Goal: Navigation & Orientation: Find specific page/section

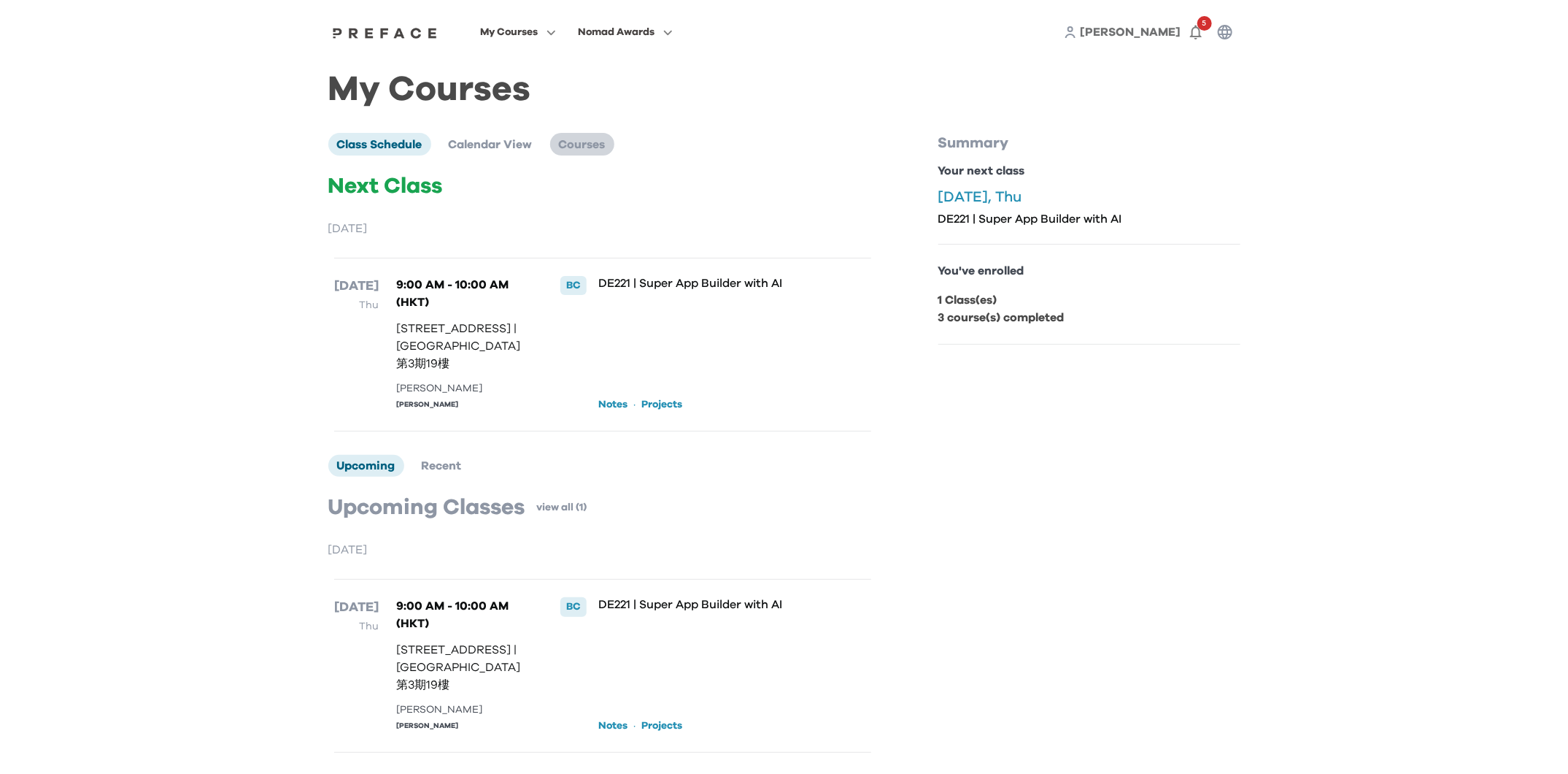
click at [589, 145] on span "Courses" at bounding box center [582, 145] width 47 height 12
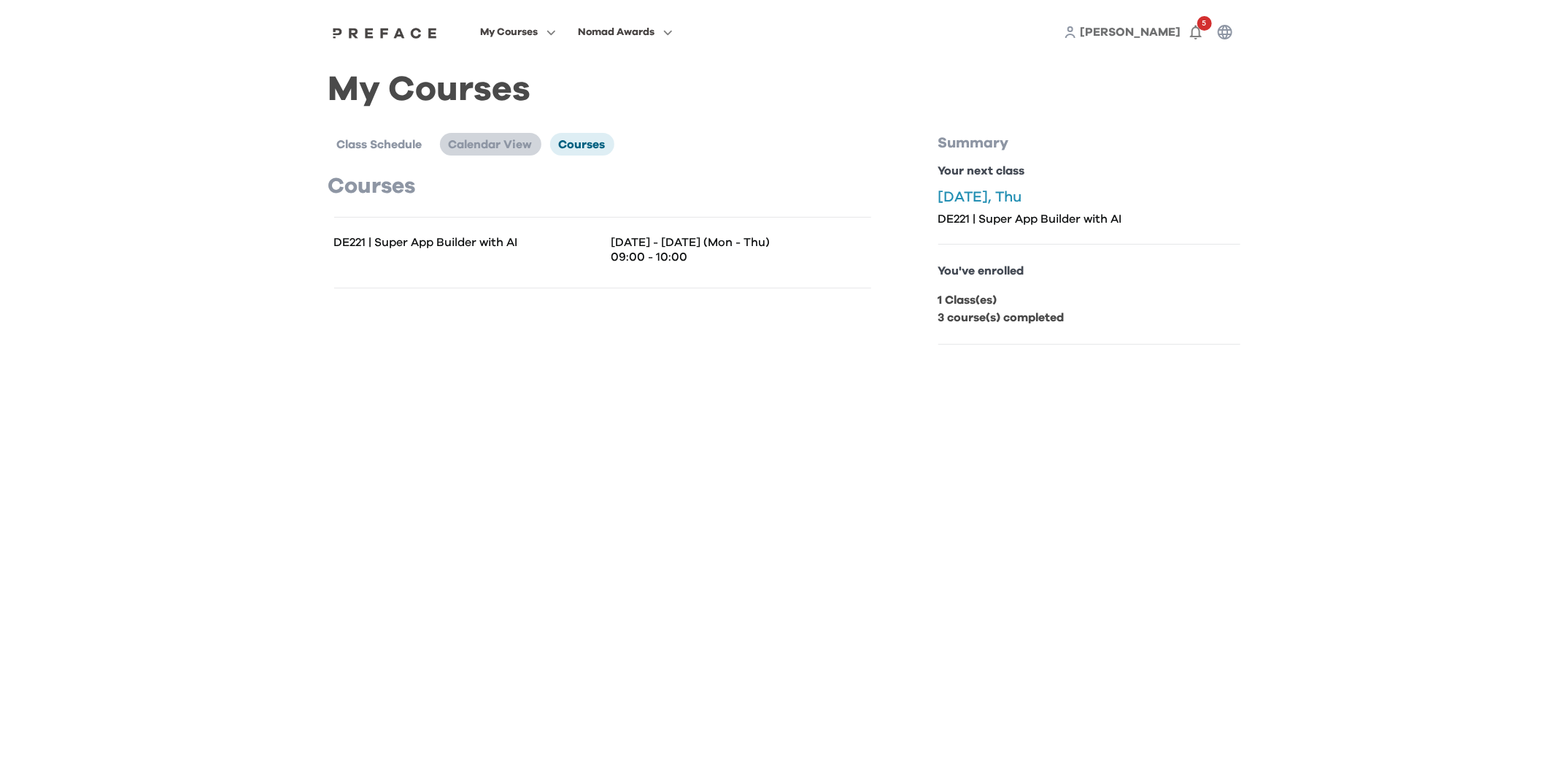
click at [516, 139] on span "Calendar View" at bounding box center [491, 145] width 84 height 12
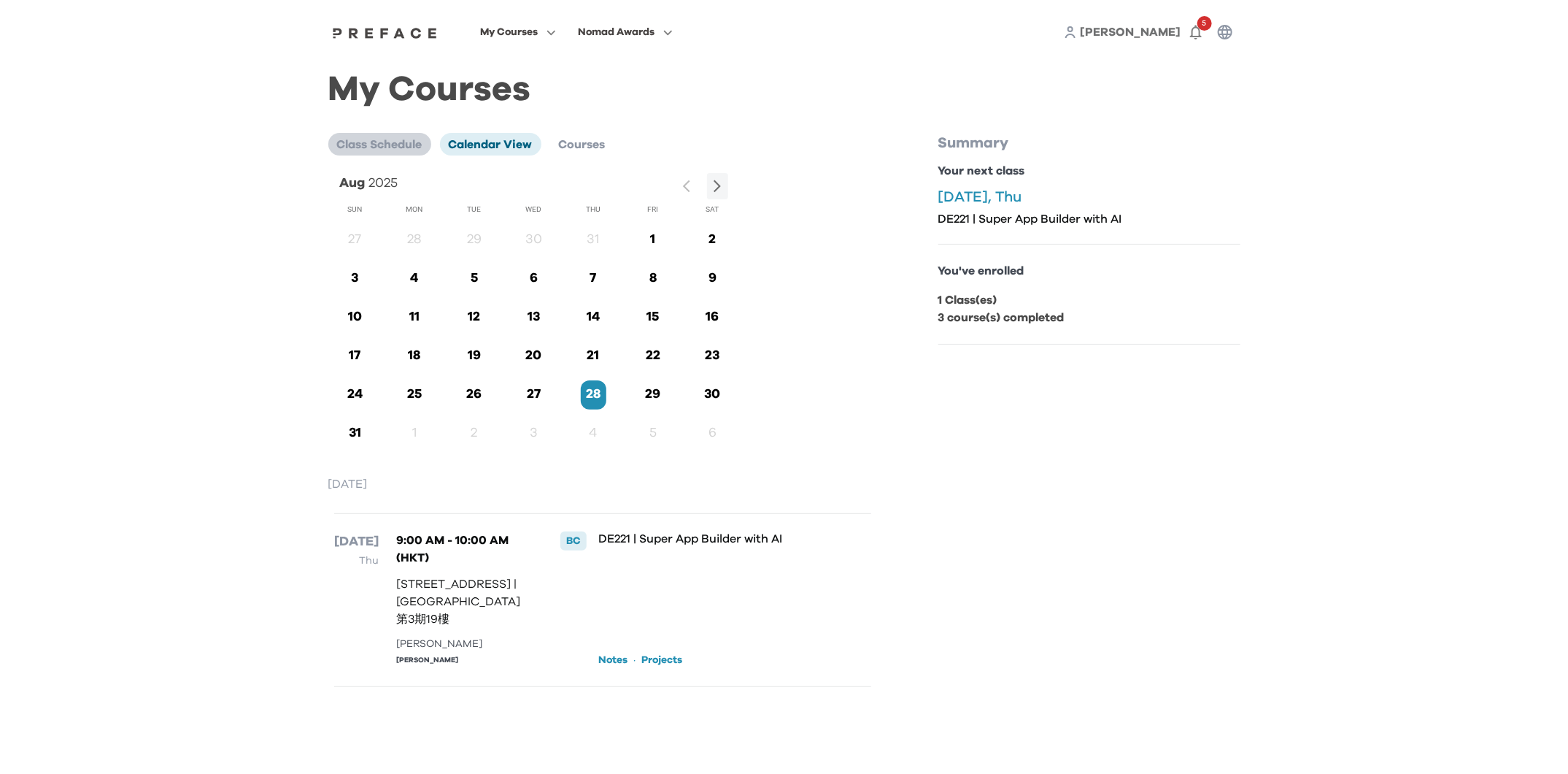
click at [403, 149] on span "Class Schedule" at bounding box center [380, 145] width 85 height 12
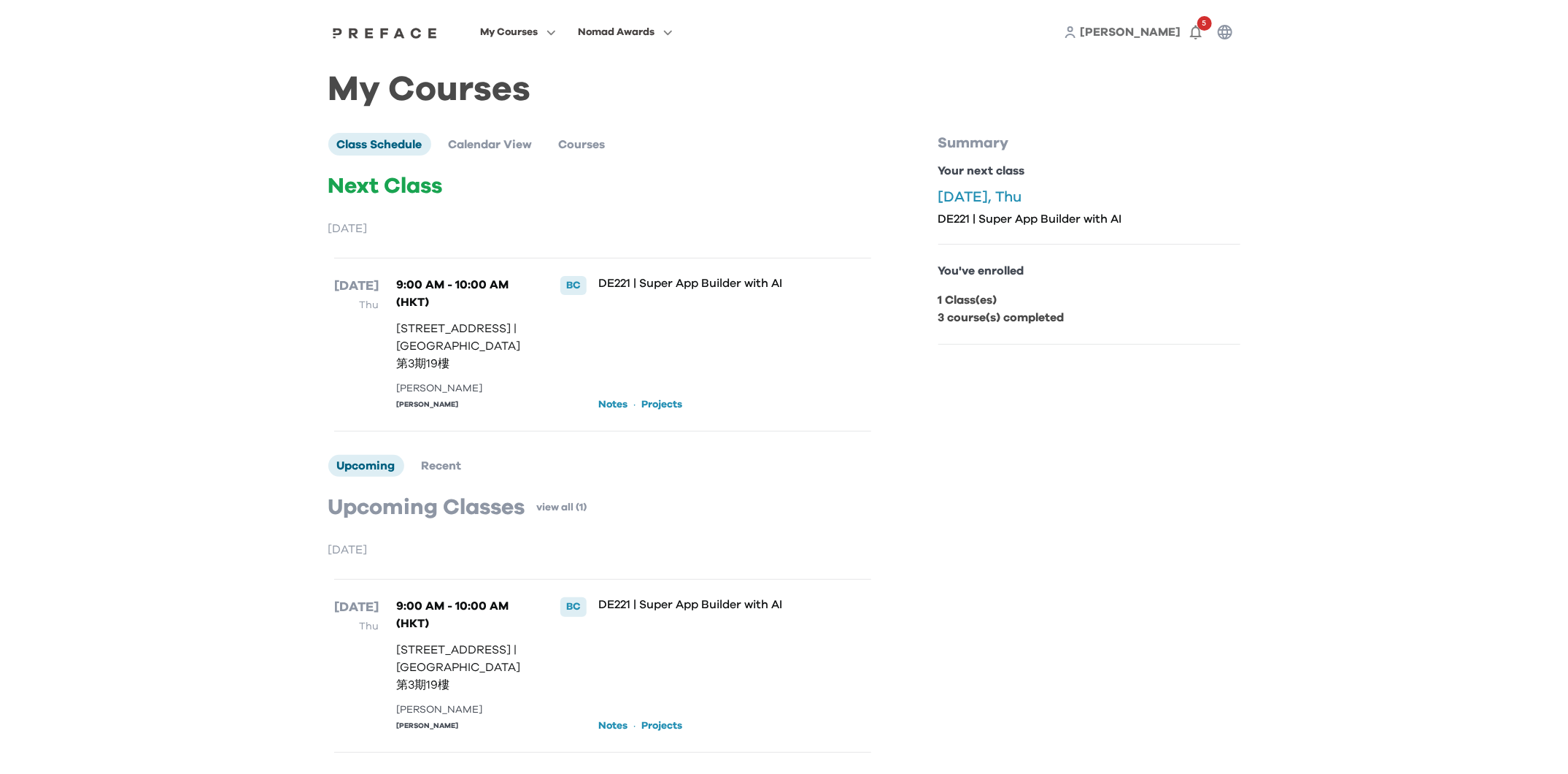
click at [524, 33] on span "My Courses" at bounding box center [508, 32] width 58 height 18
click at [514, 122] on span at bounding box center [518, 132] width 137 height 41
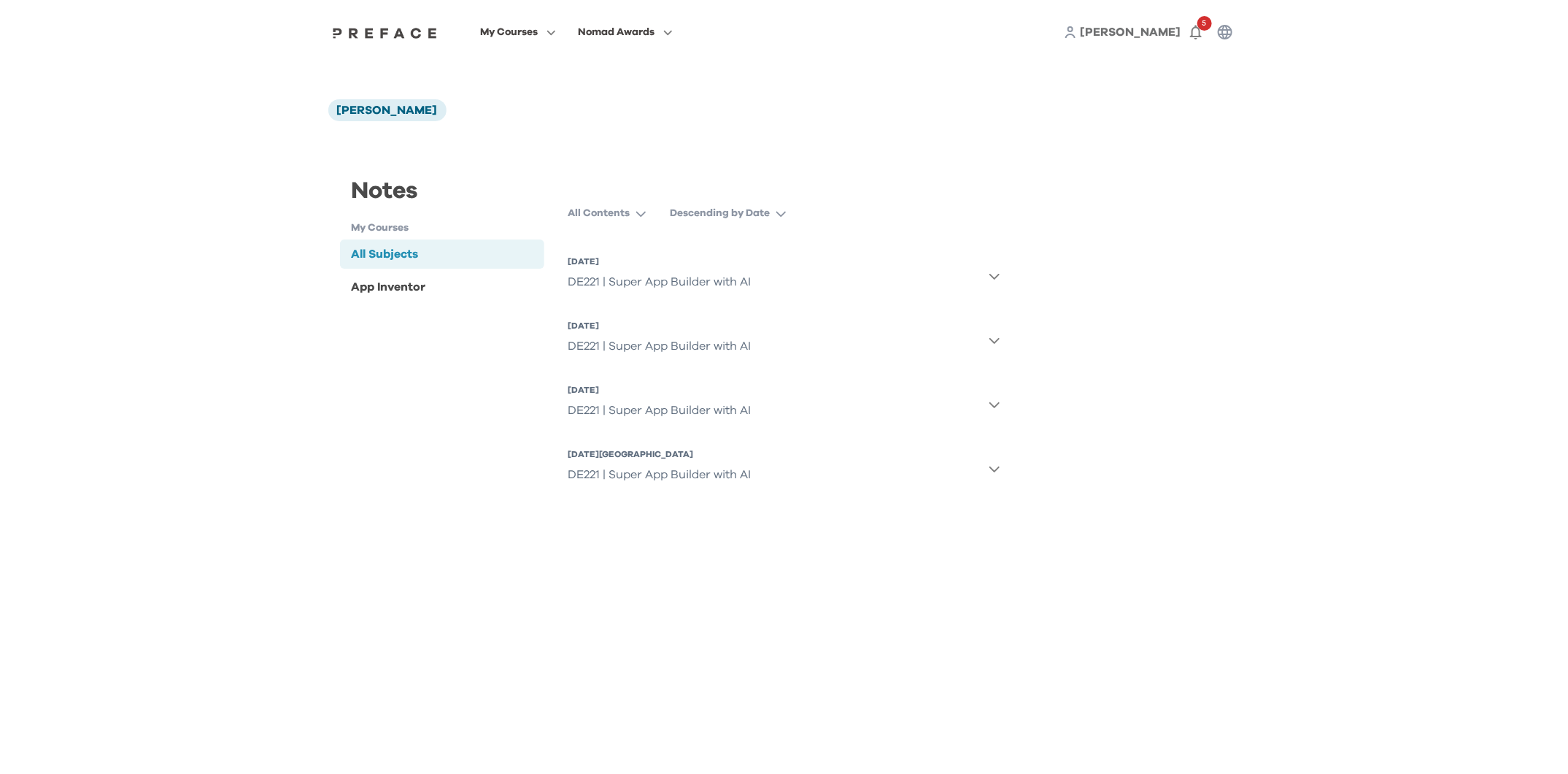
click at [994, 277] on icon "button" at bounding box center [994, 276] width 10 height 6
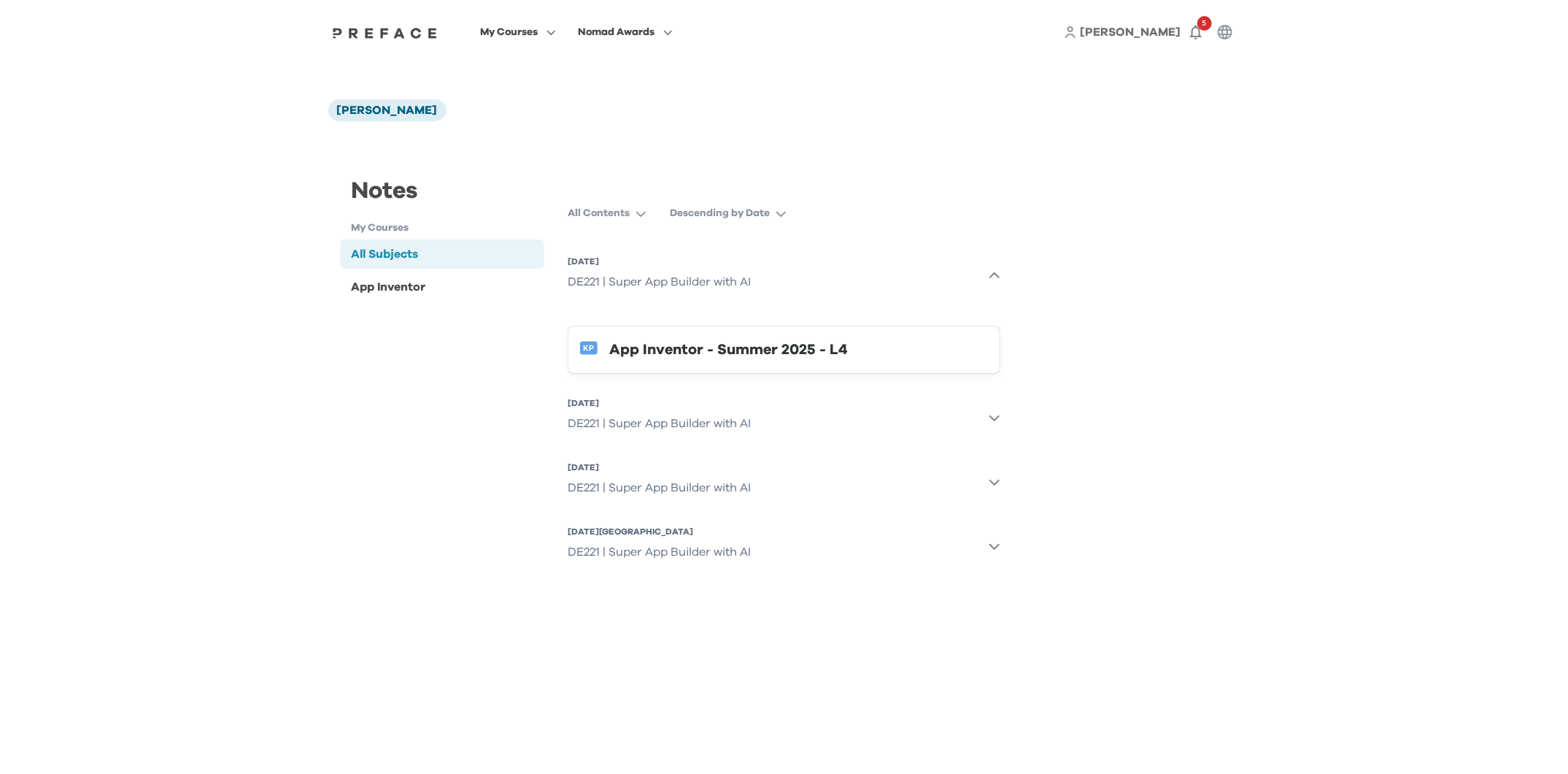
click at [807, 348] on div "App Inventor - Summer 2025 - L4" at bounding box center [798, 349] width 379 height 23
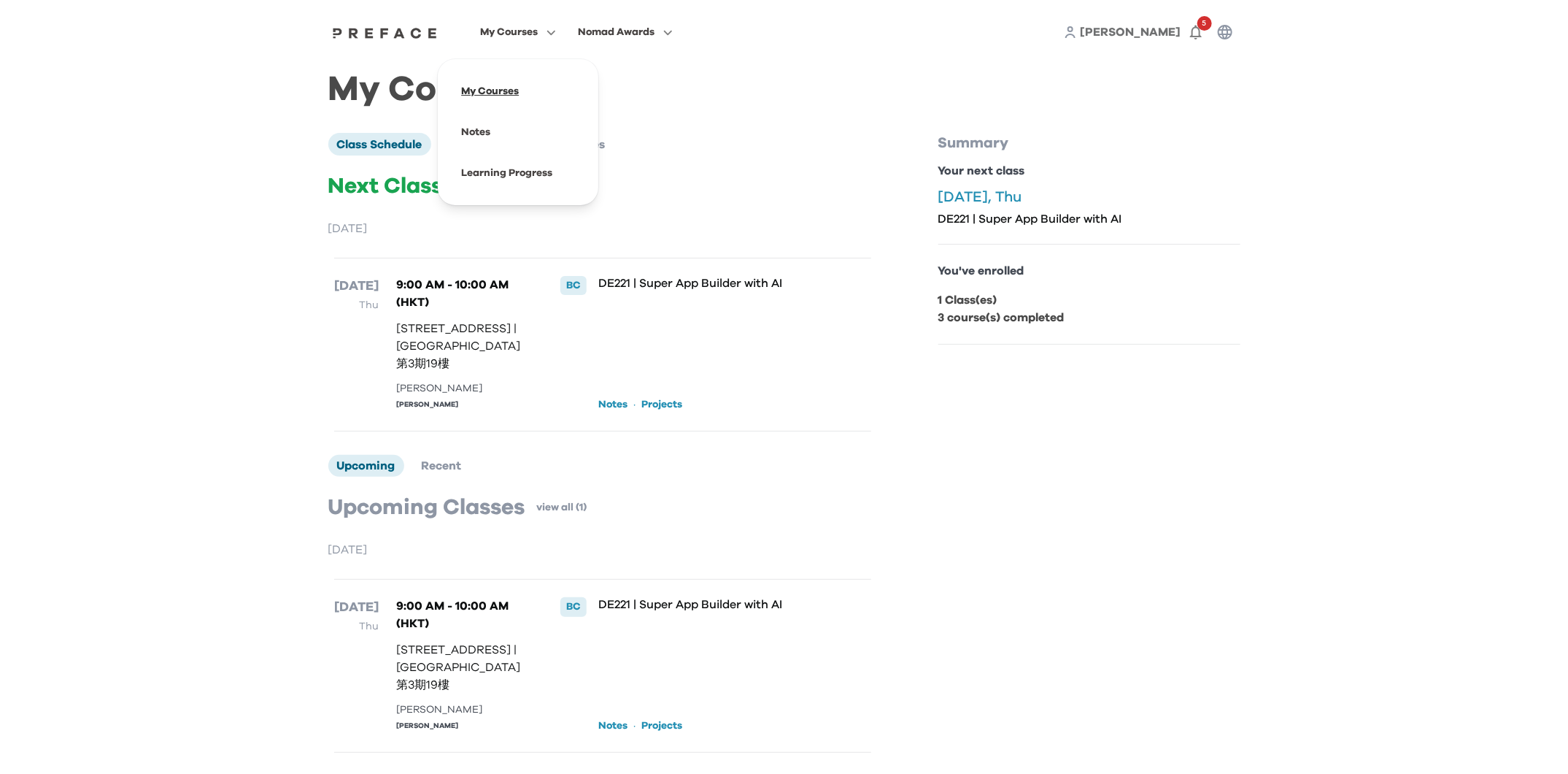
click at [519, 87] on span at bounding box center [518, 91] width 137 height 41
click at [390, 30] on img at bounding box center [385, 33] width 112 height 12
